Goal: Transaction & Acquisition: Purchase product/service

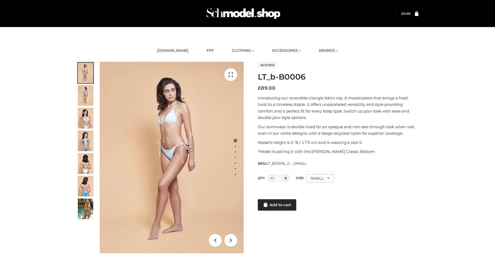
click at [277, 205] on link "Add to cart" at bounding box center [277, 204] width 38 height 11
